Goal: Check status: Check status

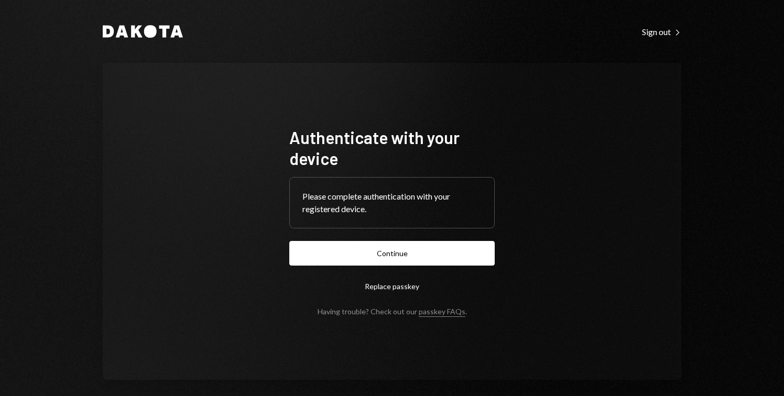
click at [387, 237] on form "Authenticate with your device Please complete authentication with your register…" at bounding box center [392, 221] width 206 height 189
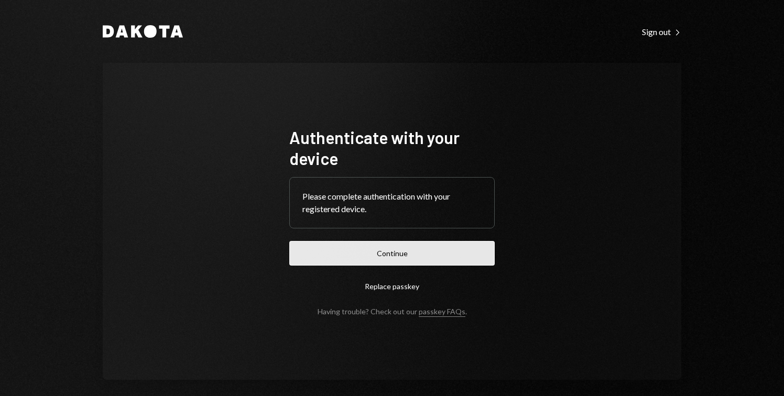
click at [387, 249] on button "Continue" at bounding box center [392, 253] width 206 height 25
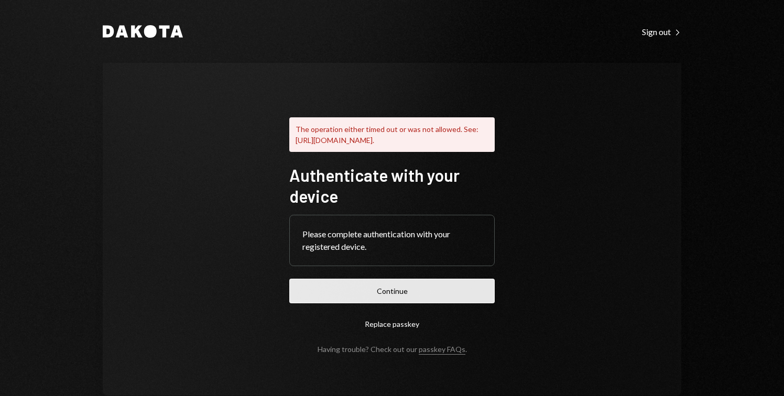
click at [426, 304] on button "Continue" at bounding box center [392, 291] width 206 height 25
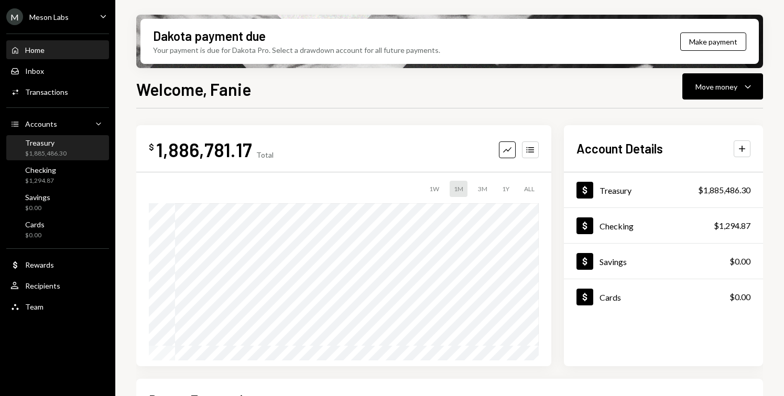
click at [52, 139] on div "Treasury" at bounding box center [45, 142] width 41 height 9
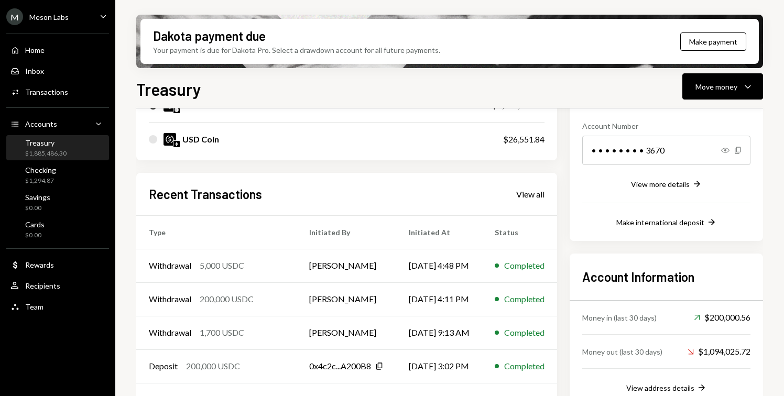
scroll to position [183, 0]
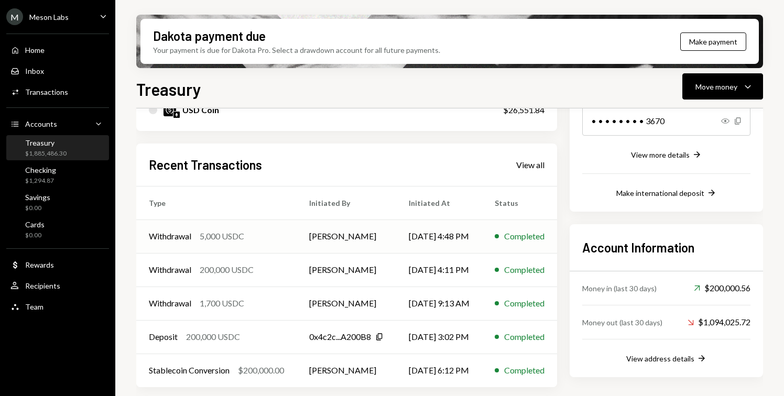
click at [343, 248] on td "[PERSON_NAME]" at bounding box center [347, 237] width 100 height 34
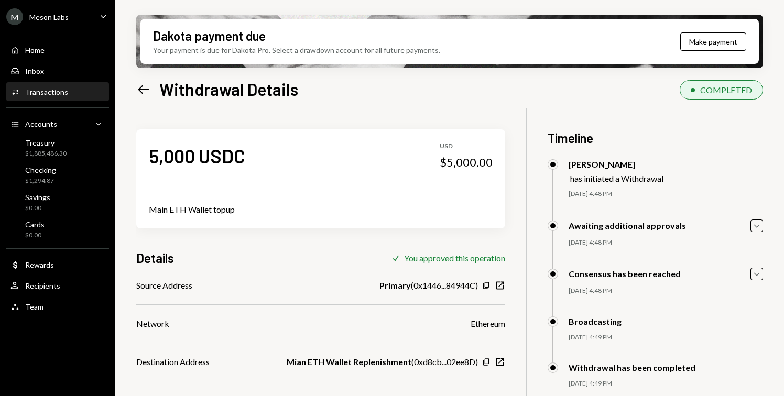
click at [139, 85] on icon "Left Arrow" at bounding box center [143, 89] width 15 height 15
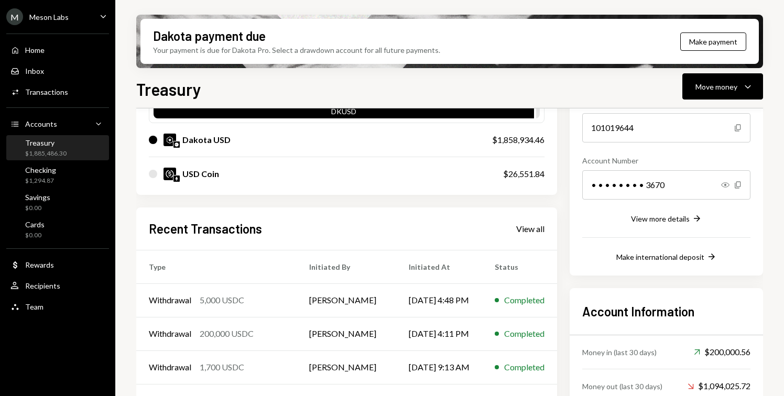
scroll to position [183, 0]
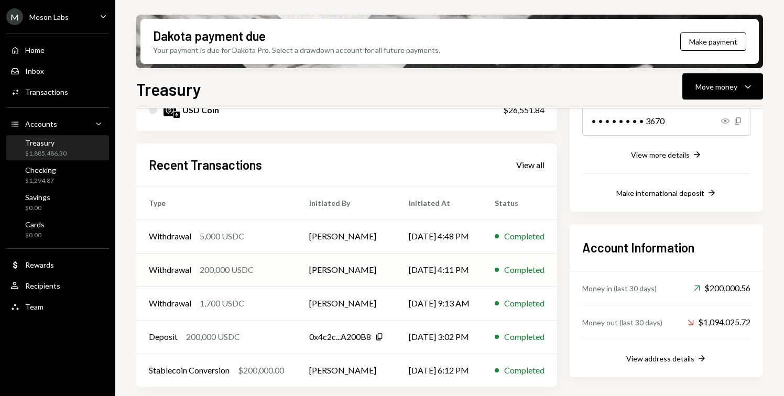
click at [276, 271] on div "Withdrawal 200,000 USDC" at bounding box center [216, 270] width 135 height 13
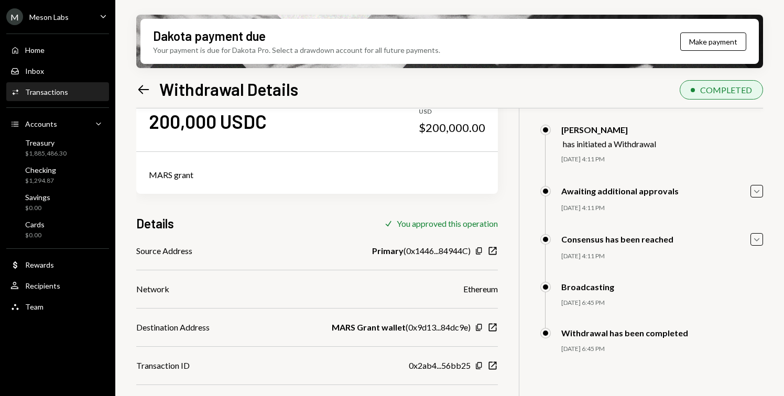
scroll to position [84, 0]
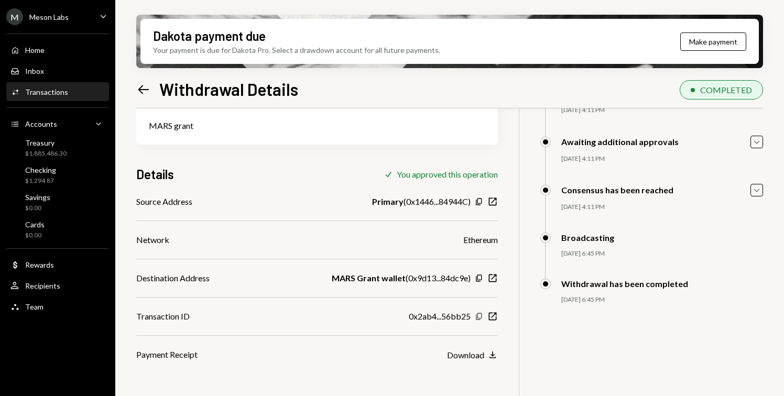
click at [481, 317] on icon "Copy" at bounding box center [479, 316] width 8 height 8
